Goal: Use online tool/utility: Utilize a website feature to perform a specific function

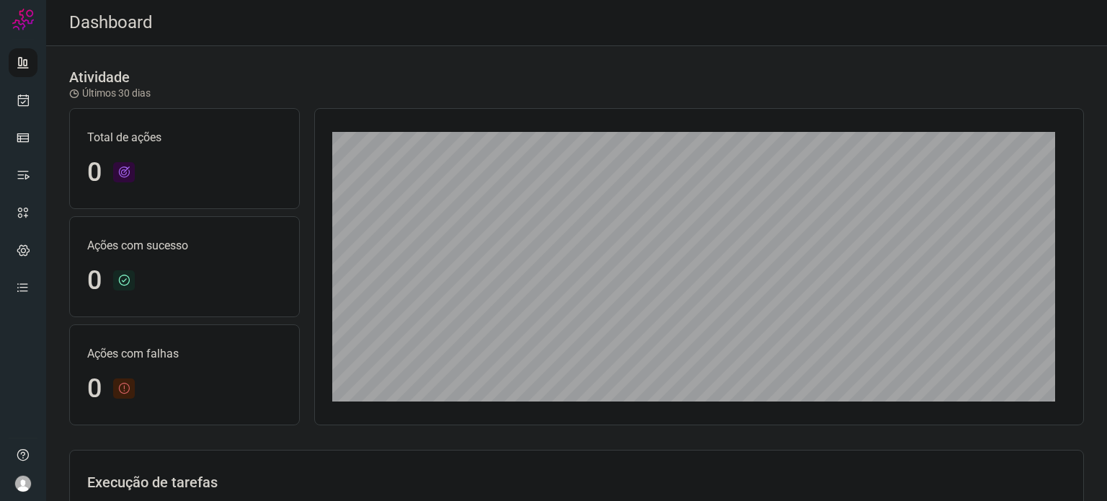
click at [6, 100] on div at bounding box center [23, 250] width 46 height 501
click at [23, 103] on icon at bounding box center [23, 100] width 15 height 14
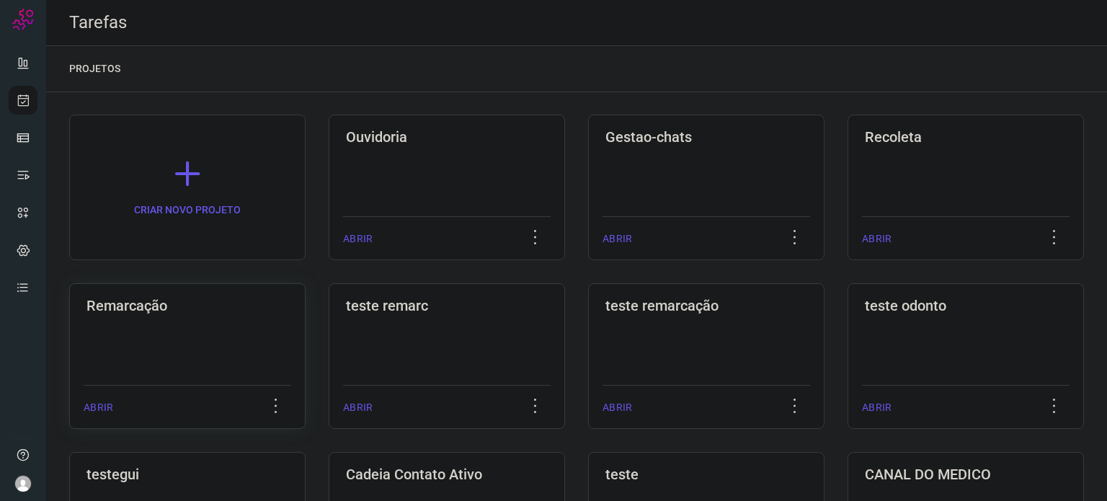
click at [239, 352] on div "Remarcação ABRIR" at bounding box center [187, 356] width 236 height 146
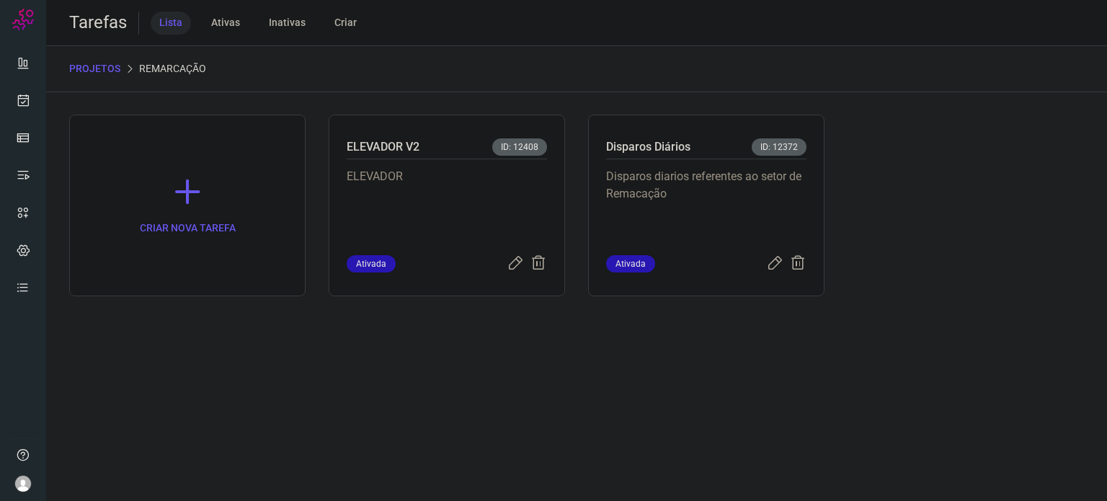
click at [574, 179] on div "CRIAR NOVA TAREFA ELEVADOR V2 ID: 12408 ELEVADOR Ativada Disparos Diários ID: 1…" at bounding box center [576, 206] width 1015 height 182
click at [612, 169] on p "Disparos diarios referentes ao setor de Remacação" at bounding box center [706, 204] width 200 height 72
click at [613, 169] on p "Disparos diarios referentes ao setor de Remacação" at bounding box center [706, 204] width 200 height 72
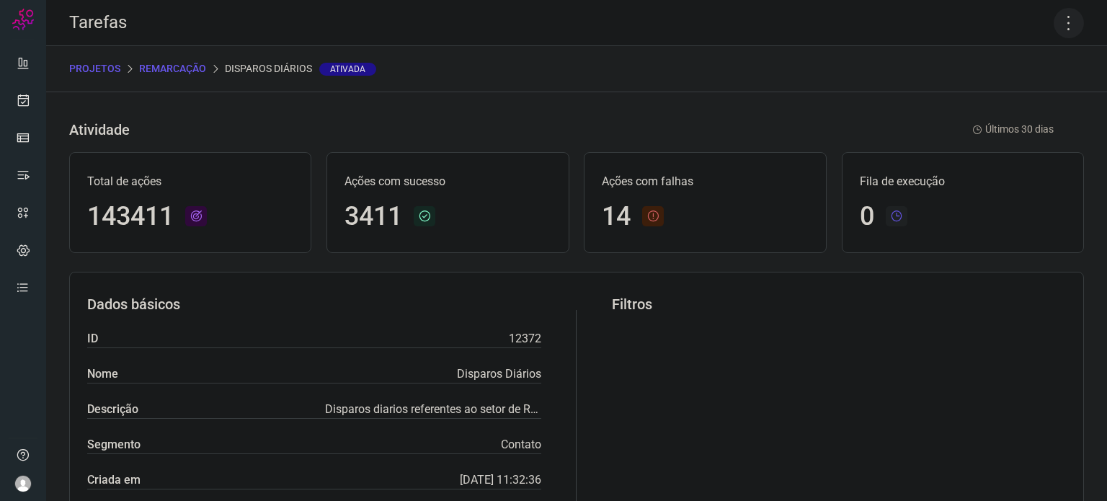
click at [1061, 19] on icon at bounding box center [1068, 23] width 30 height 30
click at [1023, 100] on li "Executar" at bounding box center [1006, 94] width 131 height 23
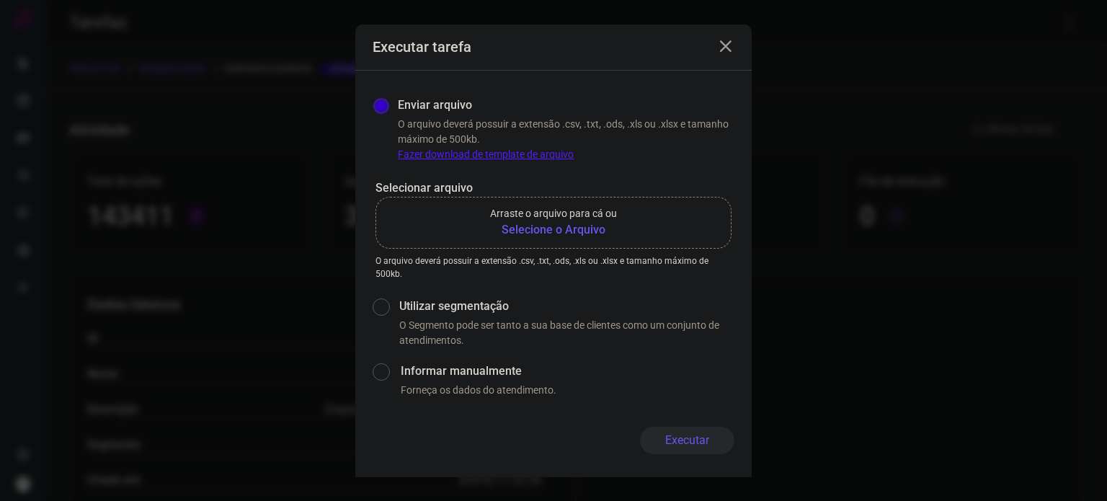
click at [589, 227] on b "Selecione o Arquivo" at bounding box center [553, 229] width 127 height 17
click at [0, 0] on input "Arraste o arquivo para cá ou Selecione o Arquivo" at bounding box center [0, 0] width 0 height 0
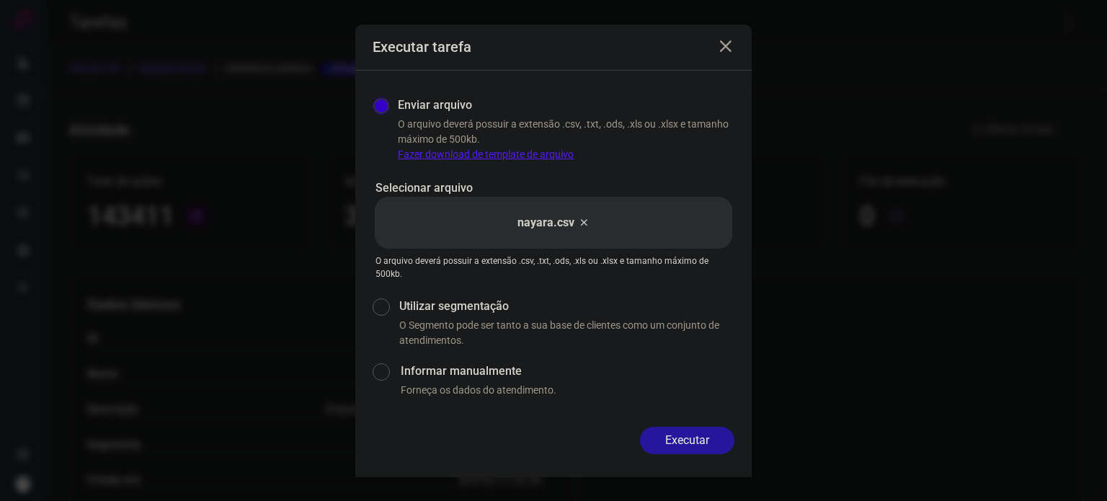
click at [686, 433] on button "Executar" at bounding box center [687, 440] width 94 height 27
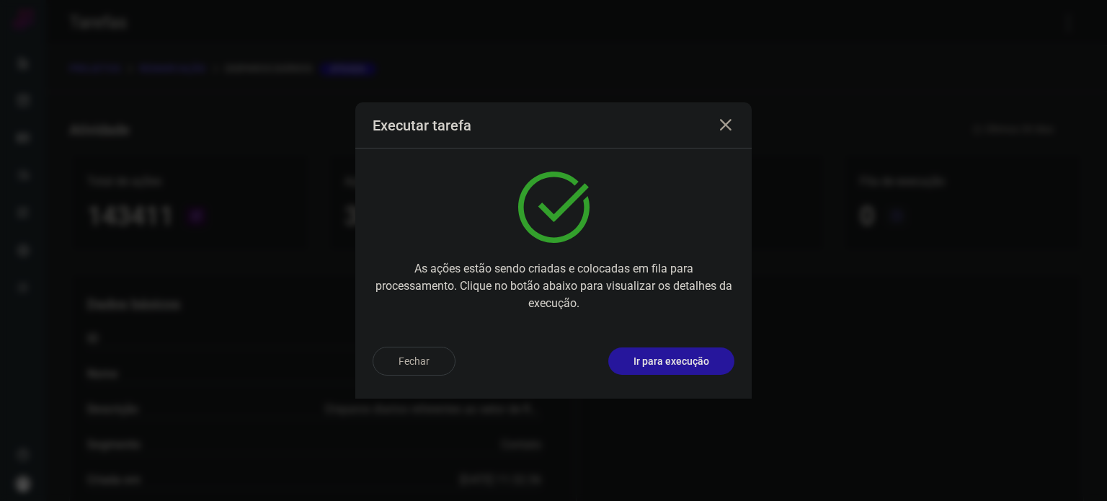
click at [698, 369] on button "Ir para execução" at bounding box center [671, 360] width 126 height 27
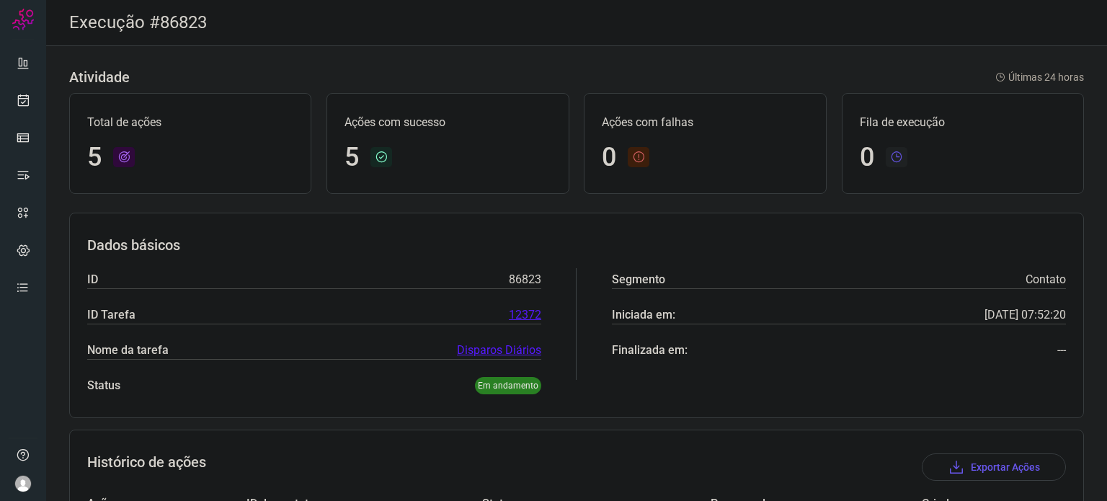
scroll to position [269, 0]
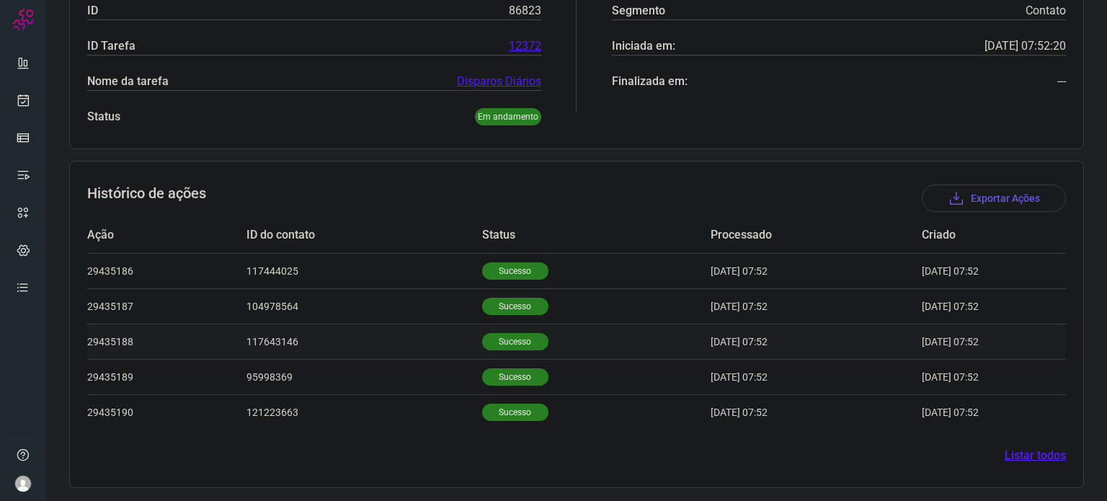
click at [507, 333] on p "Sucesso" at bounding box center [515, 341] width 66 height 17
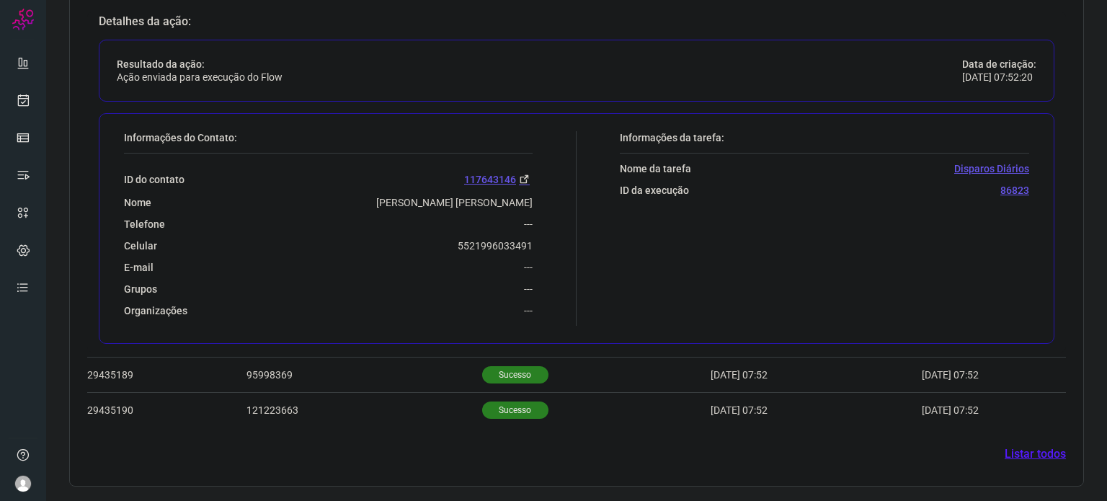
scroll to position [618, 0]
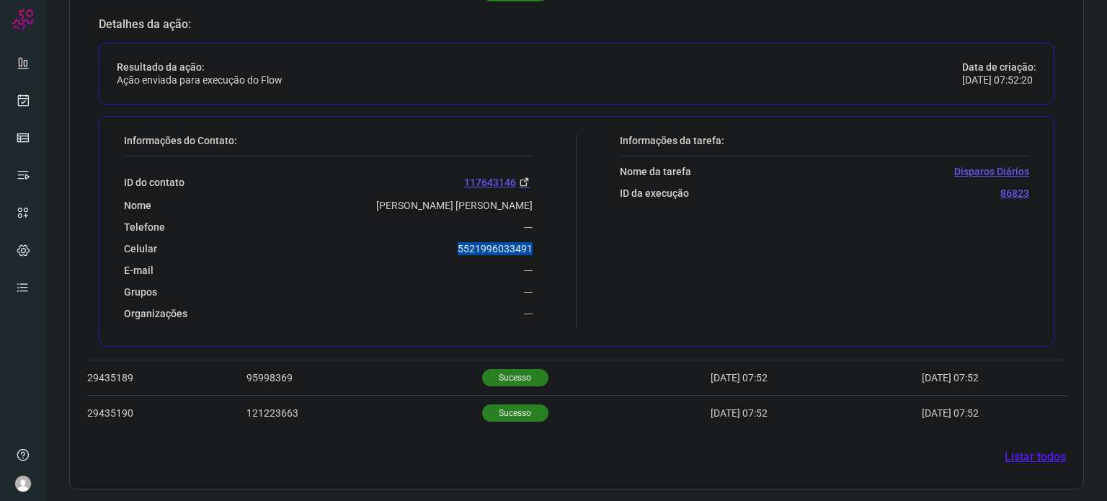
drag, startPoint x: 464, startPoint y: 241, endPoint x: 530, endPoint y: 244, distance: 65.6
click at [530, 244] on div "Informações do Contato: ID do contato 117643146 Nome [PERSON_NAME] [PERSON_NAME…" at bounding box center [347, 231] width 460 height 195
copy p "5521996033491"
click at [23, 101] on icon at bounding box center [23, 100] width 15 height 14
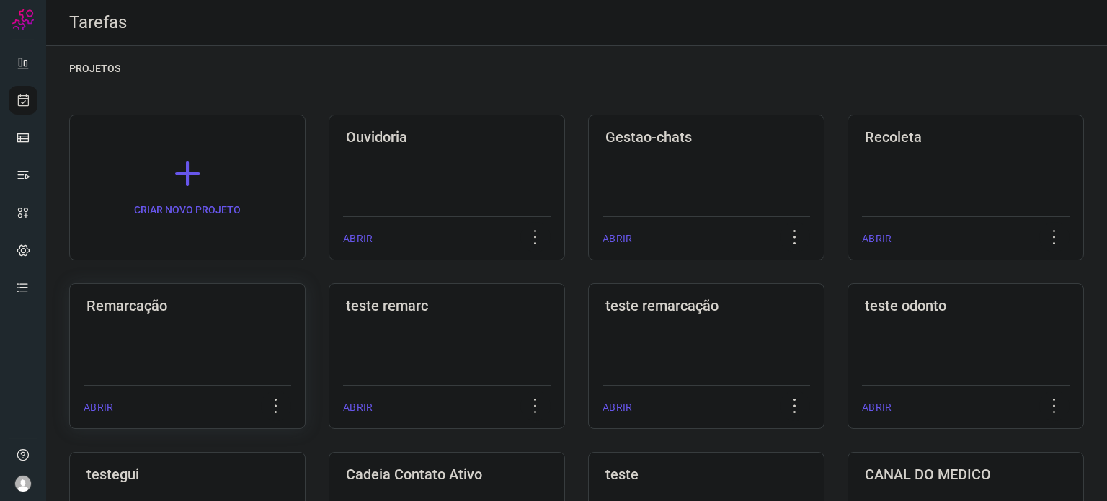
click at [226, 288] on div "Remarcação ABRIR" at bounding box center [187, 356] width 236 height 146
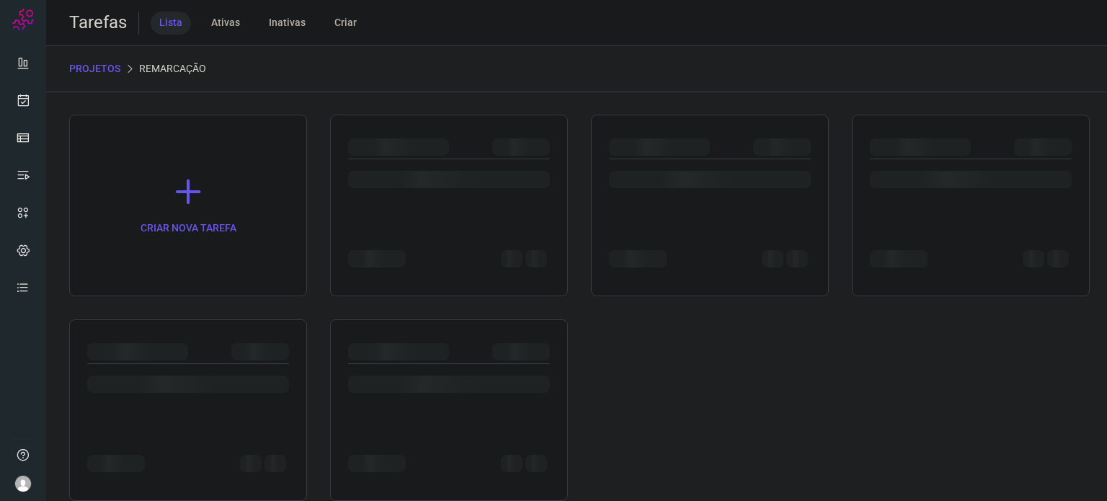
click at [755, 159] on div at bounding box center [710, 176] width 202 height 34
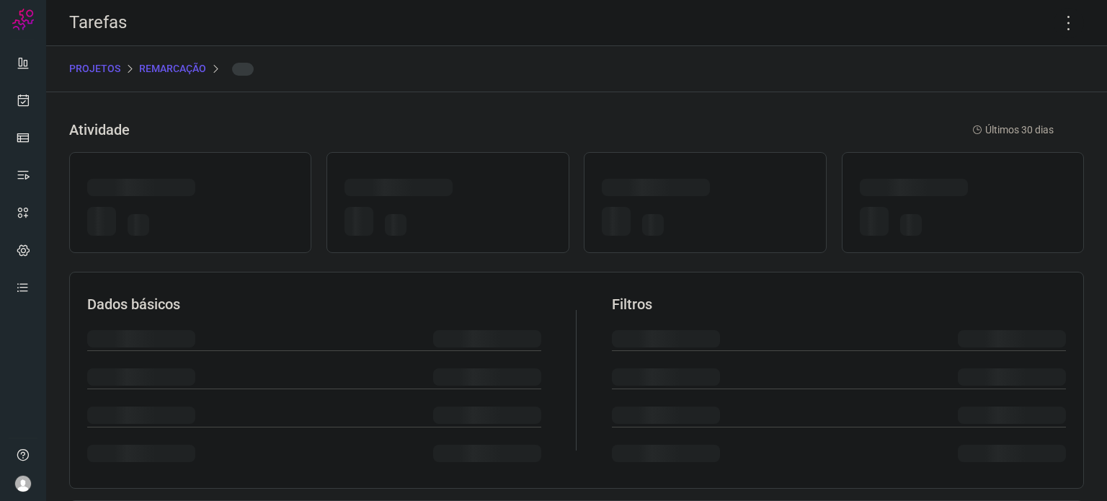
drag, startPoint x: 754, startPoint y: 159, endPoint x: 747, endPoint y: 158, distance: 7.3
click at [749, 159] on div at bounding box center [705, 202] width 242 height 101
click at [747, 158] on div at bounding box center [705, 202] width 242 height 101
click at [1063, 22] on icon at bounding box center [1068, 23] width 30 height 30
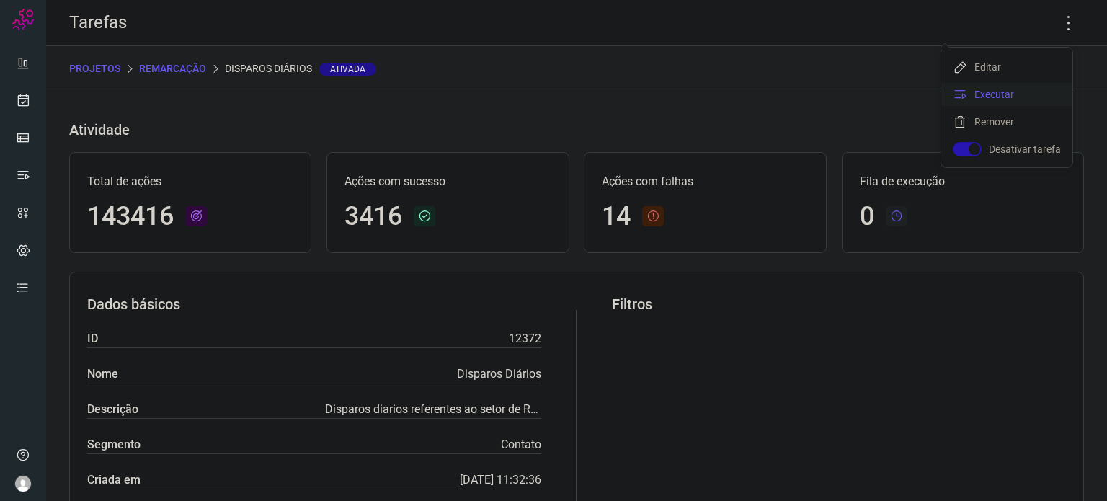
click at [1002, 97] on li "Executar" at bounding box center [1006, 94] width 131 height 23
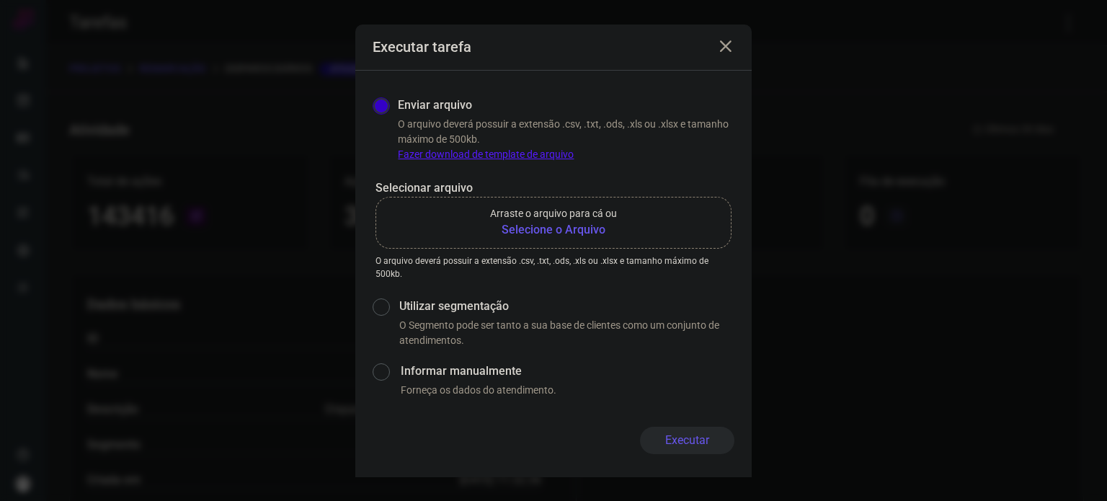
click at [526, 232] on b "Selecione o Arquivo" at bounding box center [553, 229] width 127 height 17
click at [0, 0] on input "Arraste o arquivo para cá ou Selecione o Arquivo" at bounding box center [0, 0] width 0 height 0
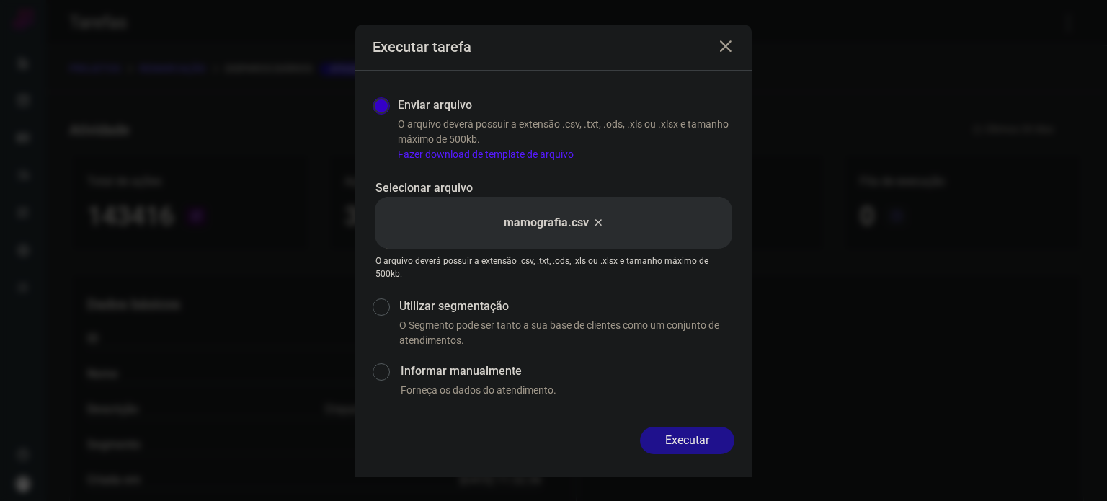
click at [709, 430] on button "Executar" at bounding box center [687, 440] width 94 height 27
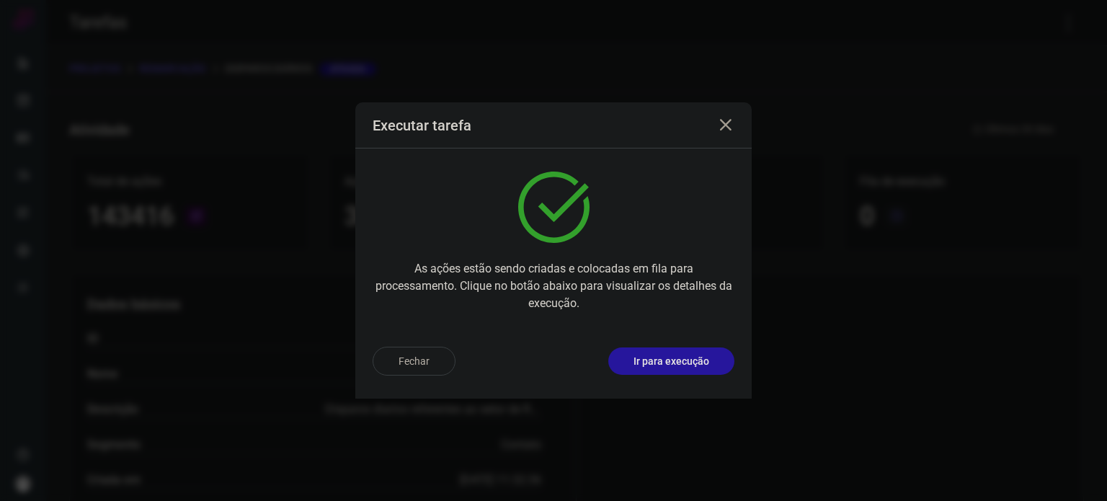
click at [655, 349] on button "Ir para execução" at bounding box center [671, 360] width 126 height 27
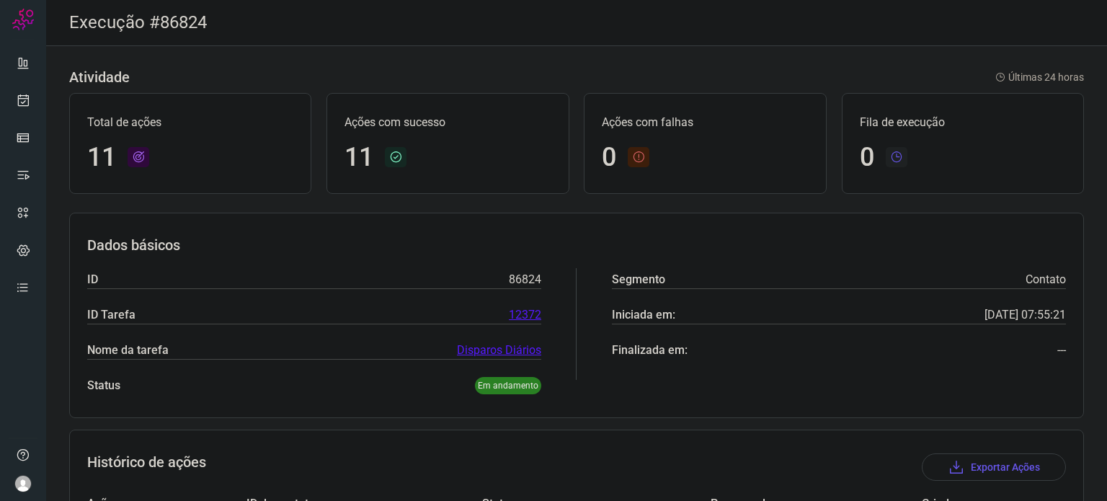
scroll to position [445, 0]
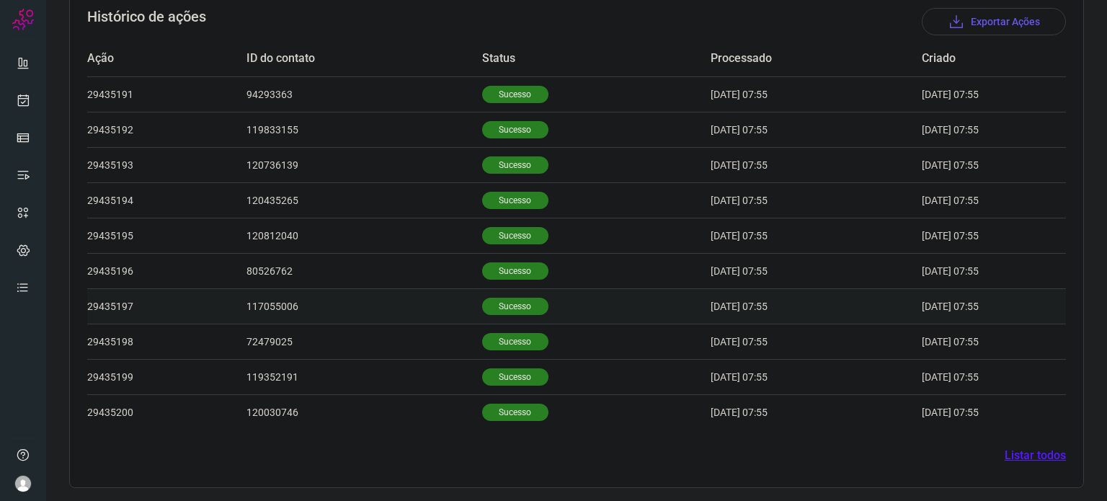
click at [496, 298] on p "Sucesso" at bounding box center [515, 306] width 66 height 17
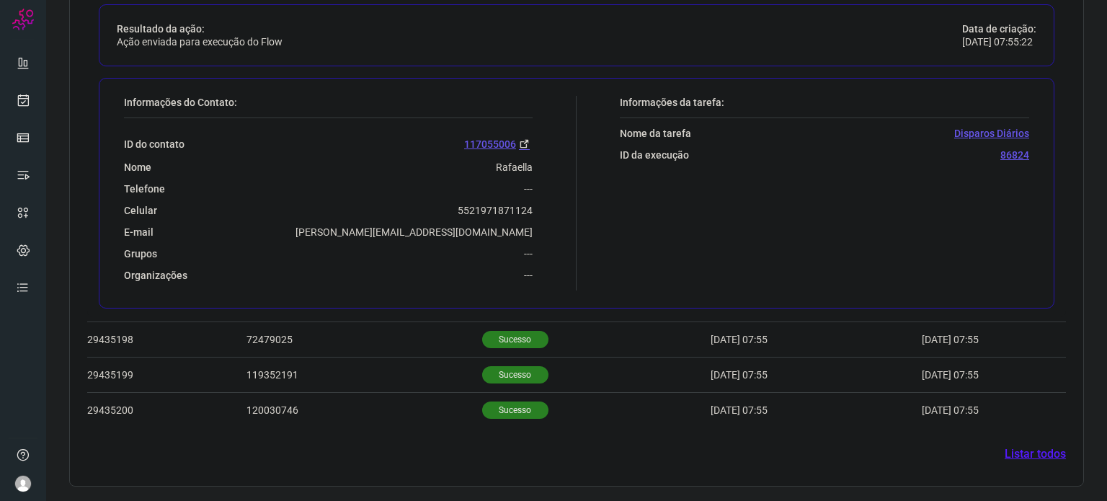
scroll to position [795, 0]
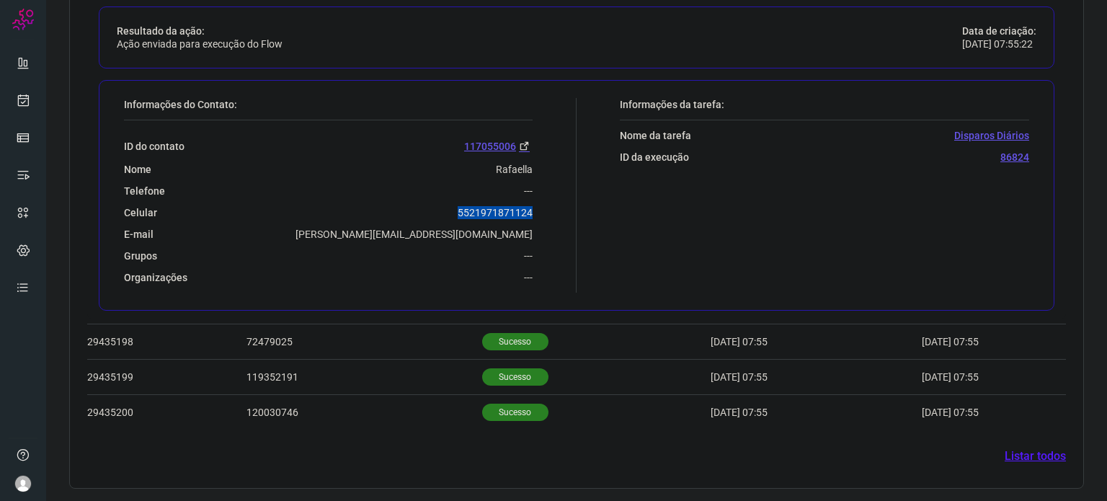
drag, startPoint x: 444, startPoint y: 215, endPoint x: 531, endPoint y: 213, distance: 87.2
click at [531, 213] on div "Informações do Contato: ID do contato 117055006 Nome Rafaella Telefone --- Celu…" at bounding box center [347, 195] width 460 height 195
copy p "5521971871124"
